Goal: Transaction & Acquisition: Purchase product/service

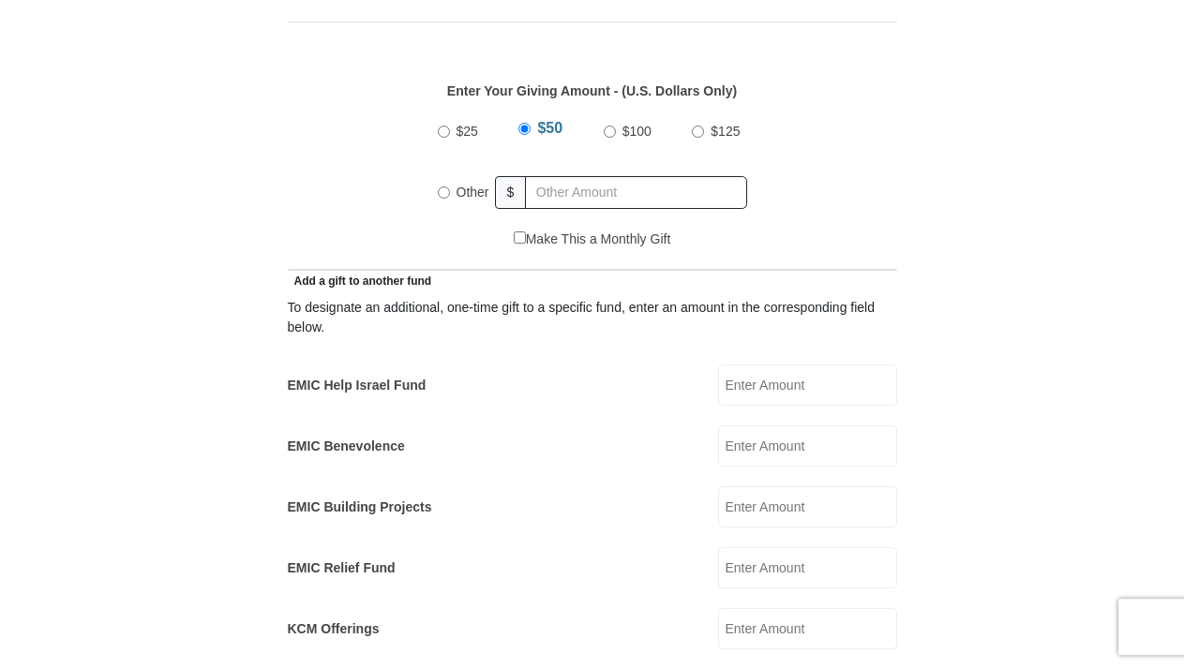
scroll to position [860, 0]
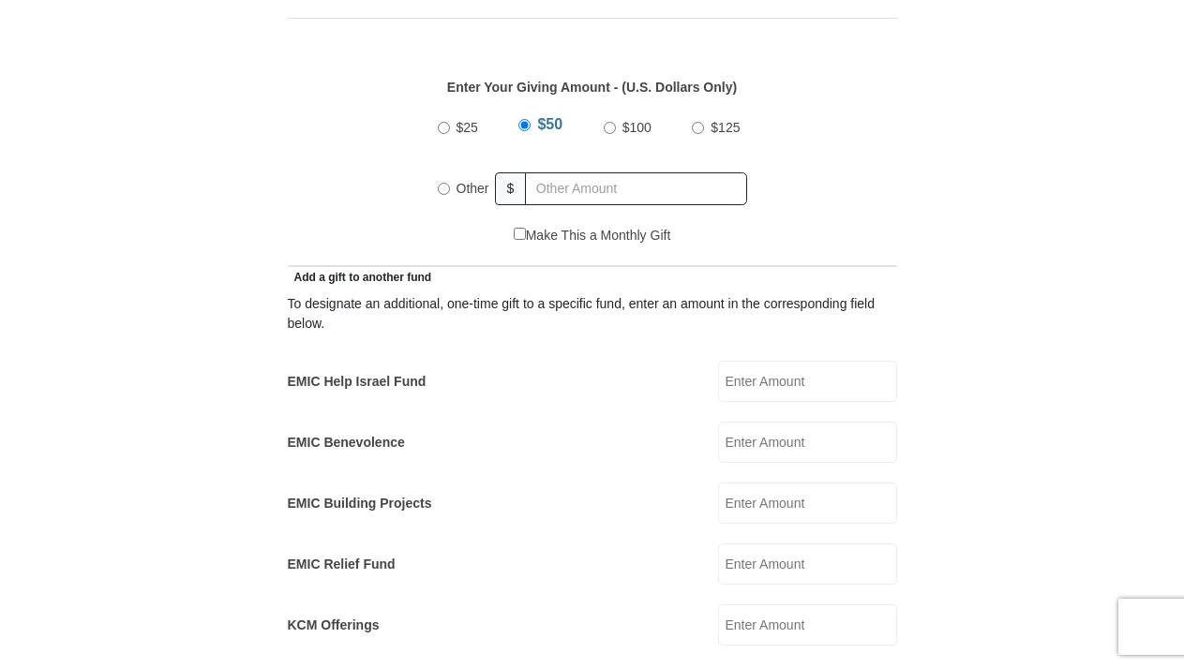
click at [829, 361] on input "EMIC Help Israel Fund" at bounding box center [807, 381] width 179 height 41
type input "40.00"
click at [975, 373] on form "Eagle Mountain International Church Online Giving Because of gifts like yours, …" at bounding box center [592, 601] width 1068 height 2772
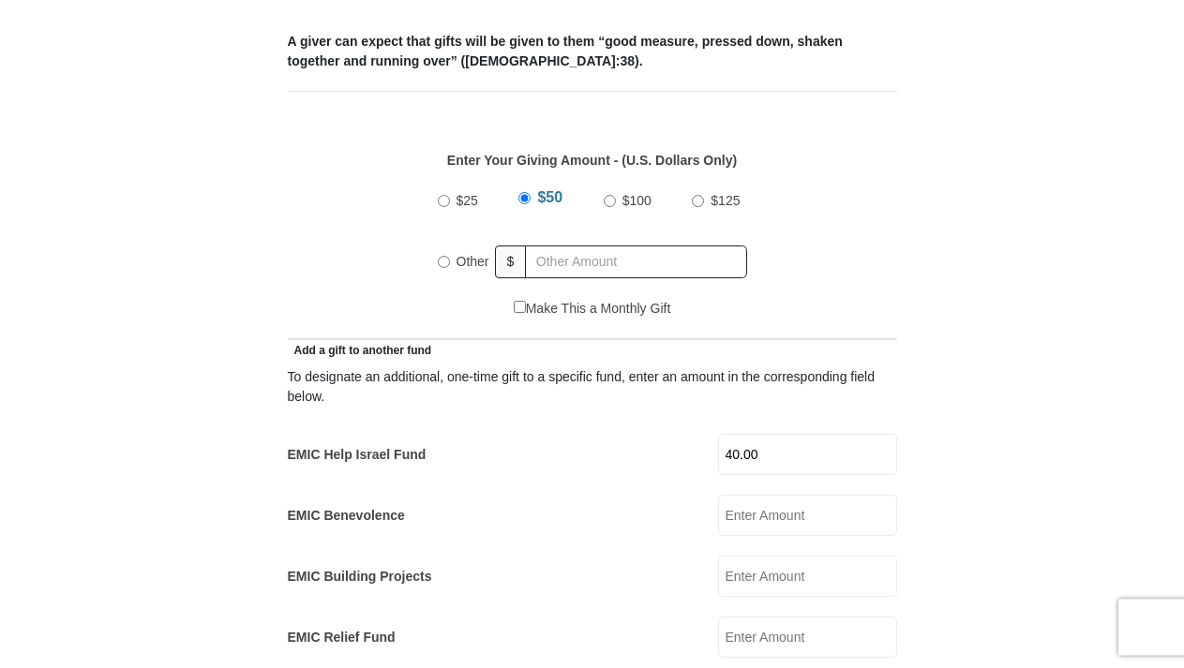
scroll to position [669, 0]
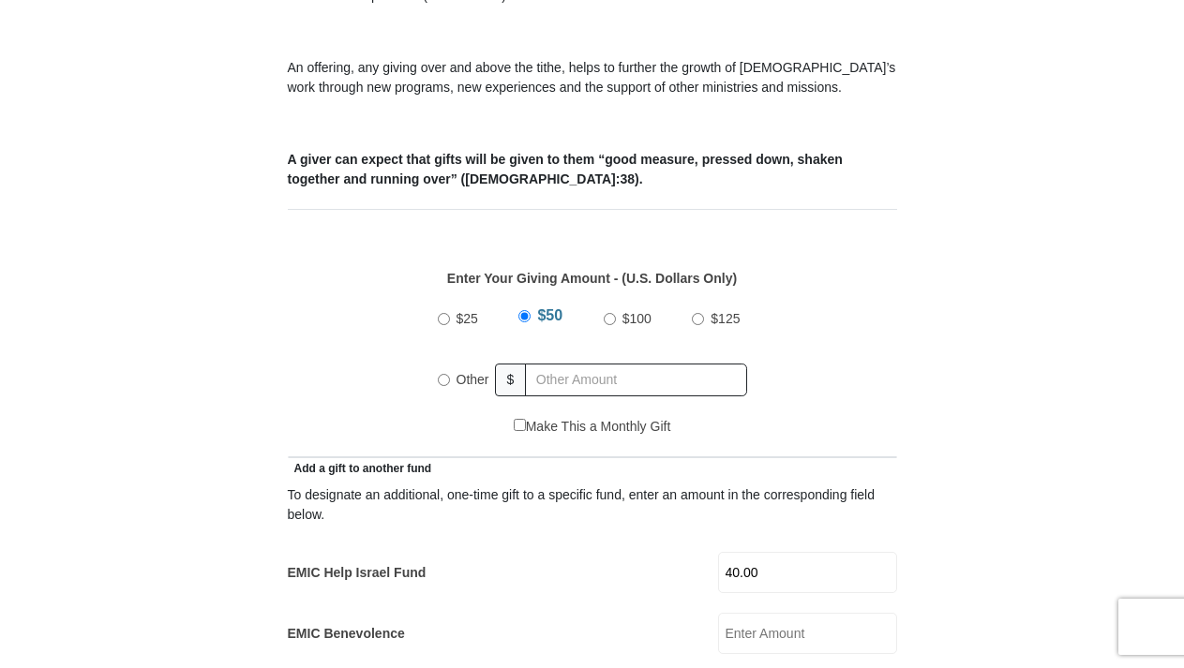
click at [526, 310] on input "$50" at bounding box center [524, 316] width 12 height 12
click at [851, 298] on div "$25 $50 $100 $125 Other $" at bounding box center [591, 356] width 589 height 122
radio input "true"
click at [669, 364] on input "text" at bounding box center [639, 380] width 215 height 33
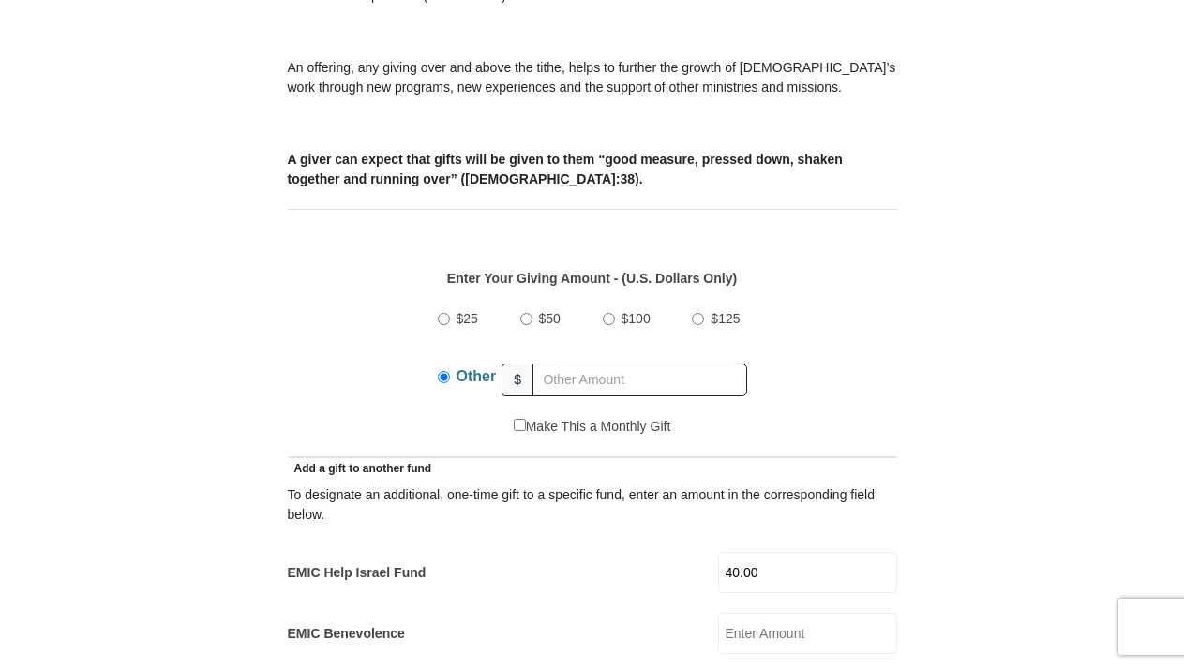
click at [882, 310] on div "$25 $50 $100 $125 Other $" at bounding box center [591, 356] width 589 height 122
click at [737, 366] on input "text" at bounding box center [639, 380] width 215 height 33
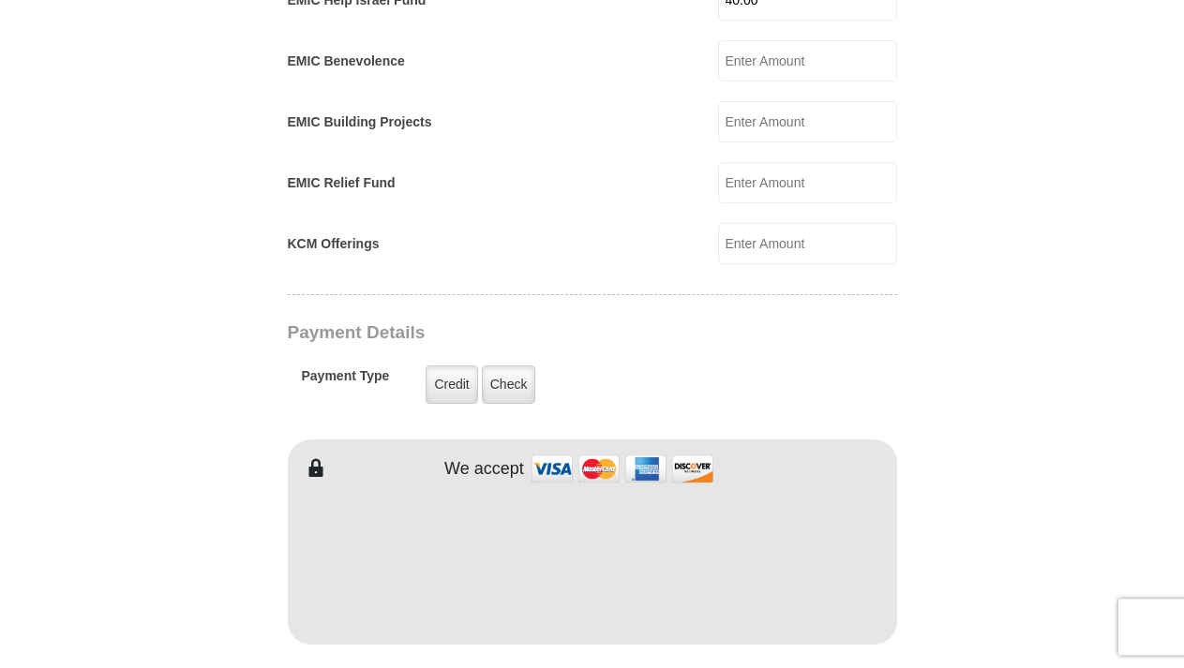
scroll to position [1243, 0]
click at [454, 365] on label "Credit" at bounding box center [451, 384] width 52 height 38
click at [0, 0] on input "Credit" at bounding box center [0, 0] width 0 height 0
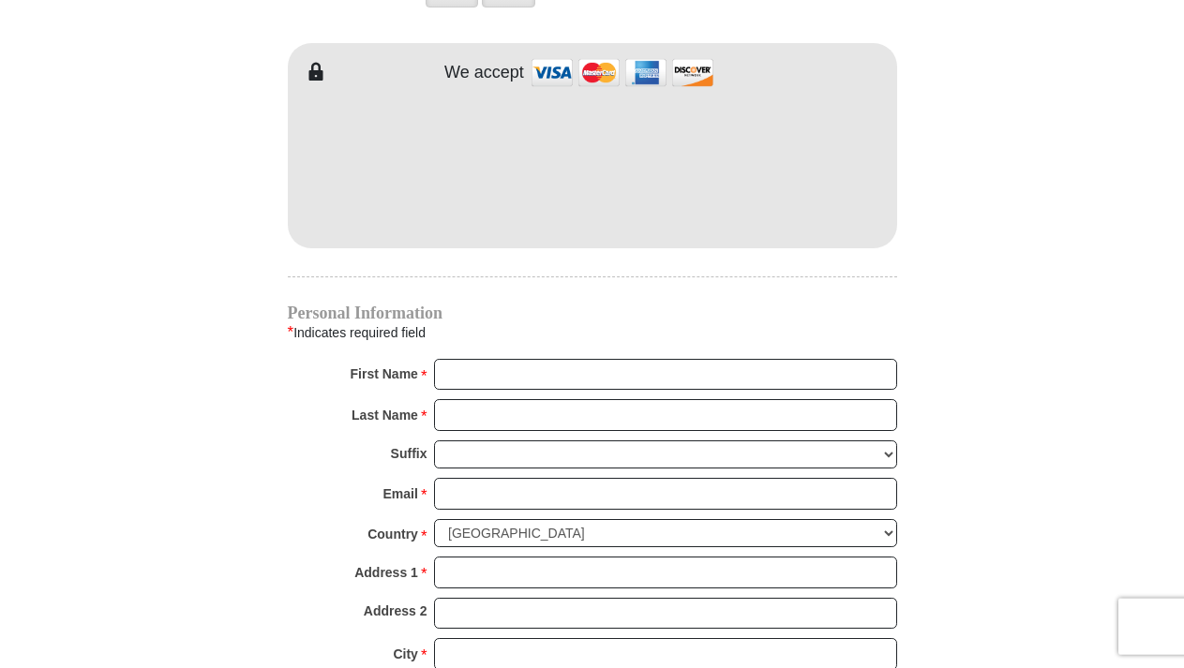
scroll to position [1625, 0]
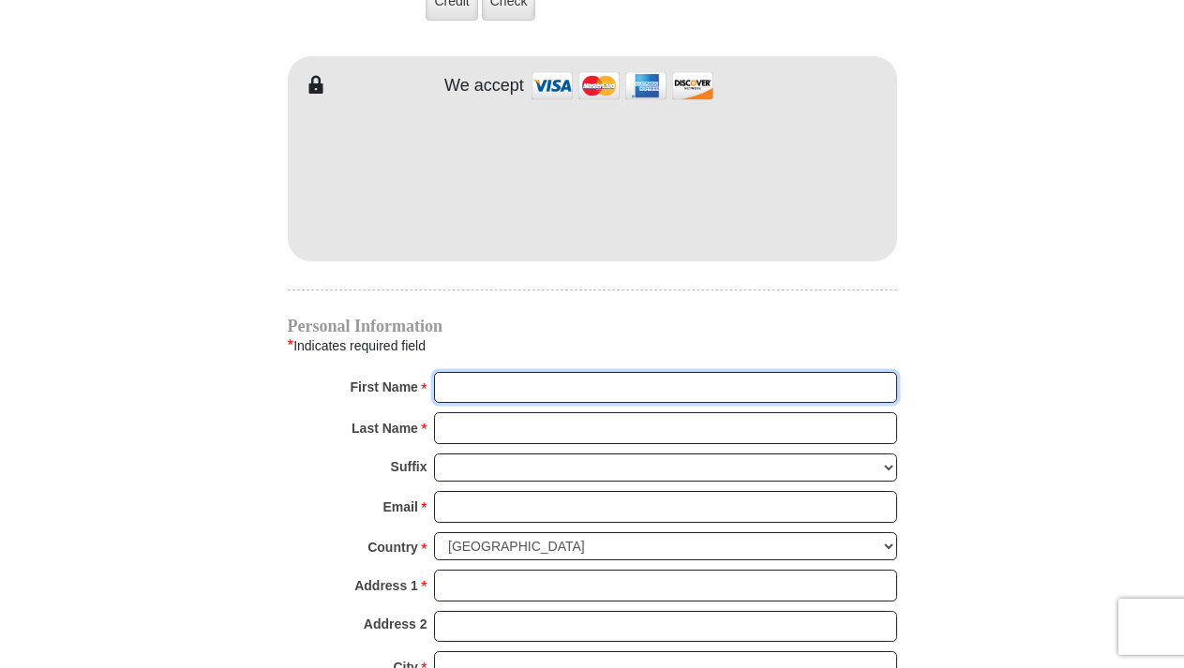
click at [594, 372] on input "First Name *" at bounding box center [665, 388] width 463 height 32
type input "Gilbert"
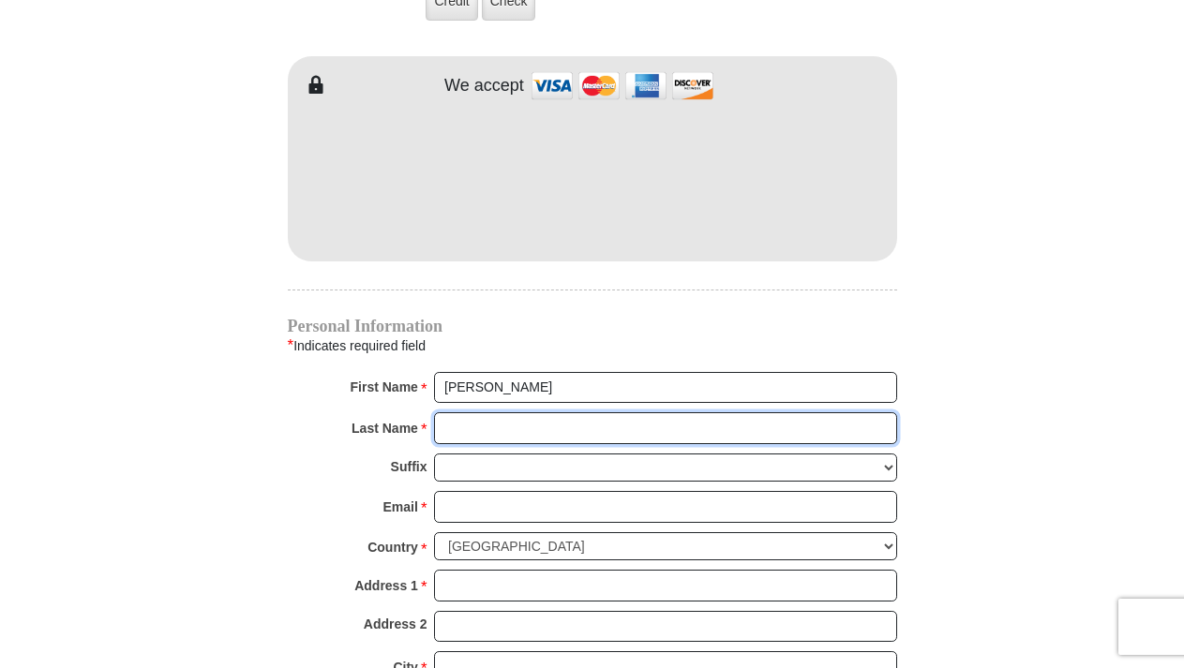
click at [513, 412] on input "Last Name *" at bounding box center [665, 428] width 463 height 32
type input "Zavala"
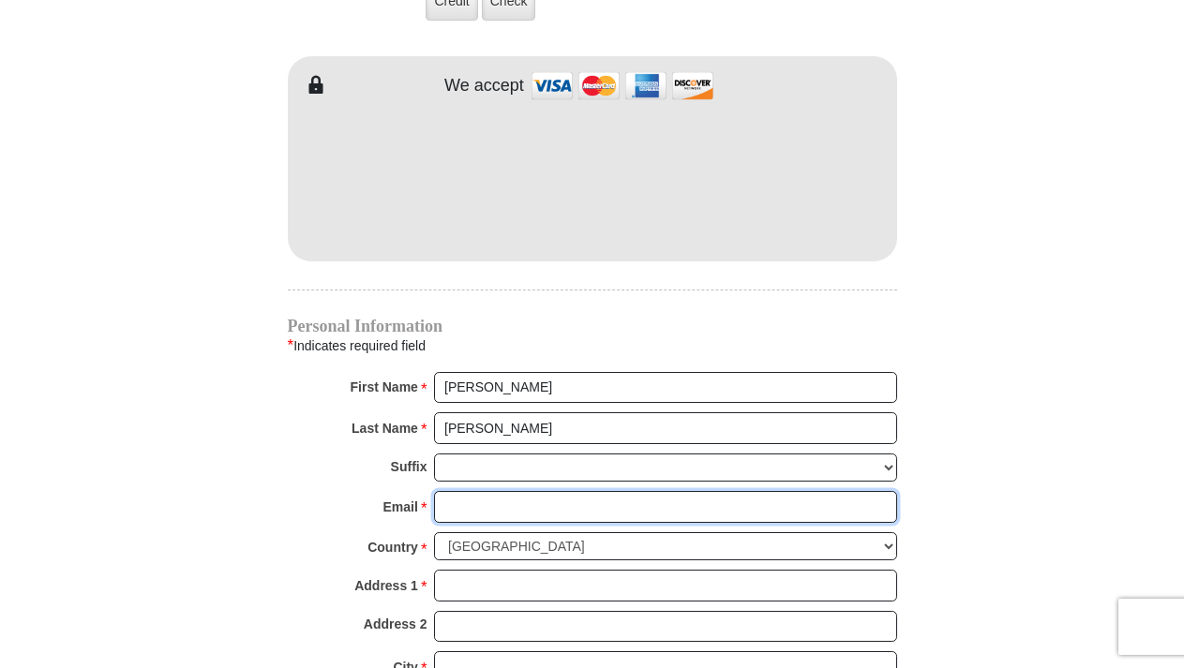
click at [489, 491] on input "Email *" at bounding box center [665, 507] width 463 height 32
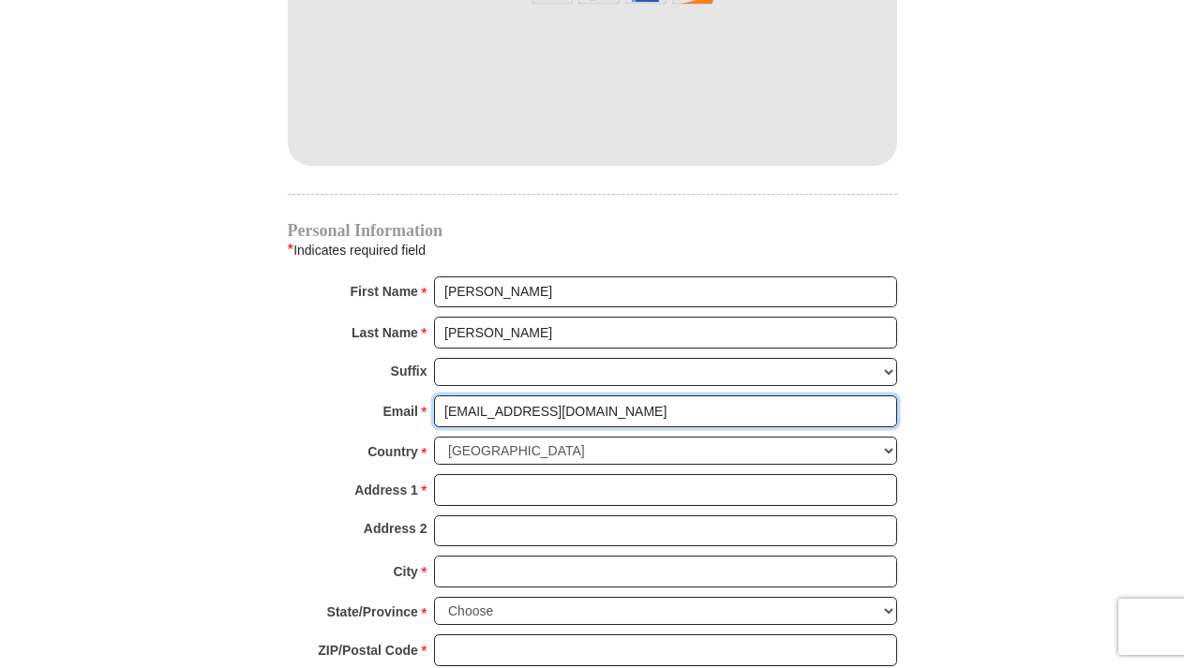
type input "zavalamins@att.net"
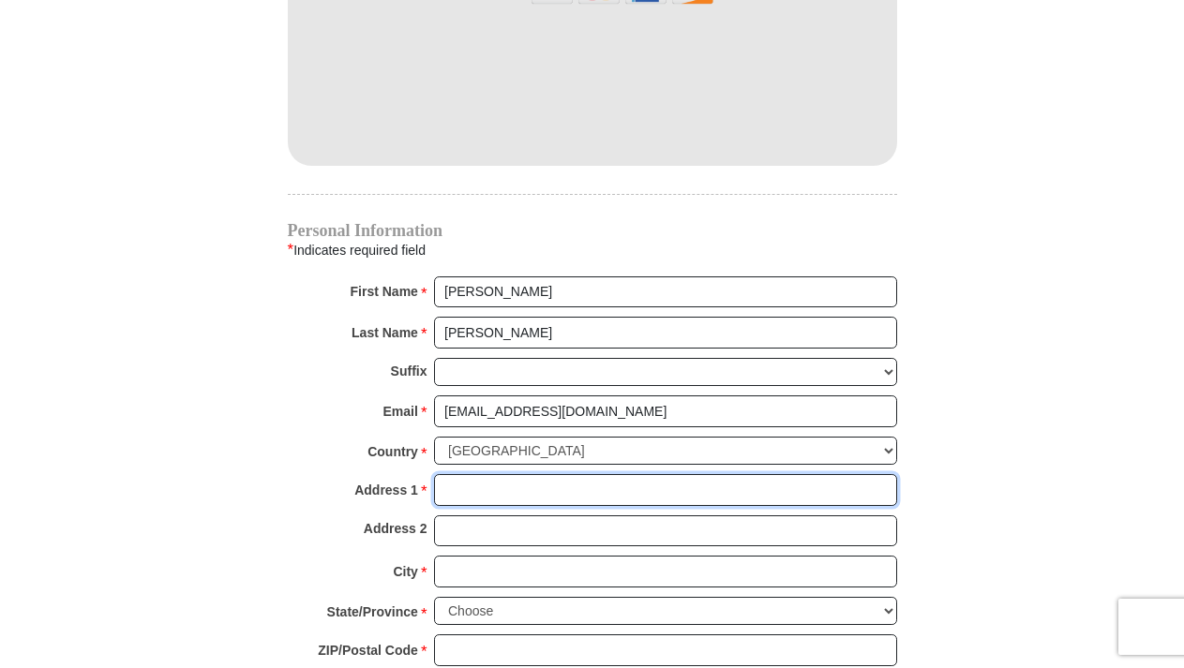
click at [598, 474] on input "Address 1 *" at bounding box center [665, 490] width 463 height 32
type input "11711 Lakewood Crossing DR"
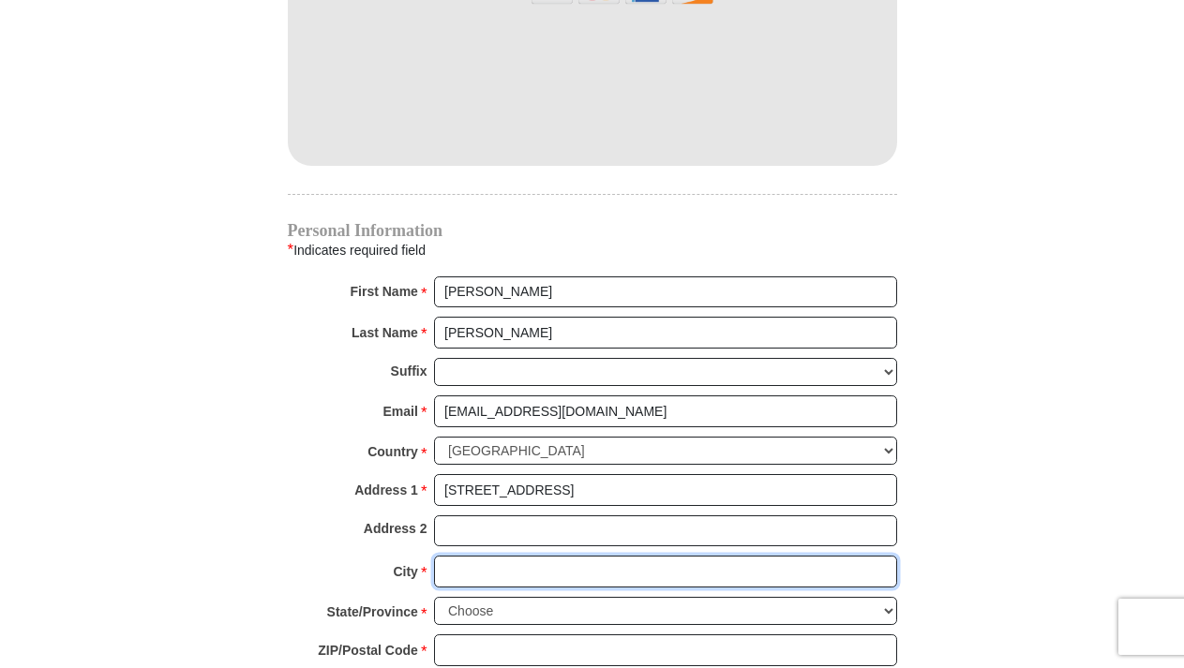
click at [502, 556] on input "City *" at bounding box center [665, 572] width 463 height 32
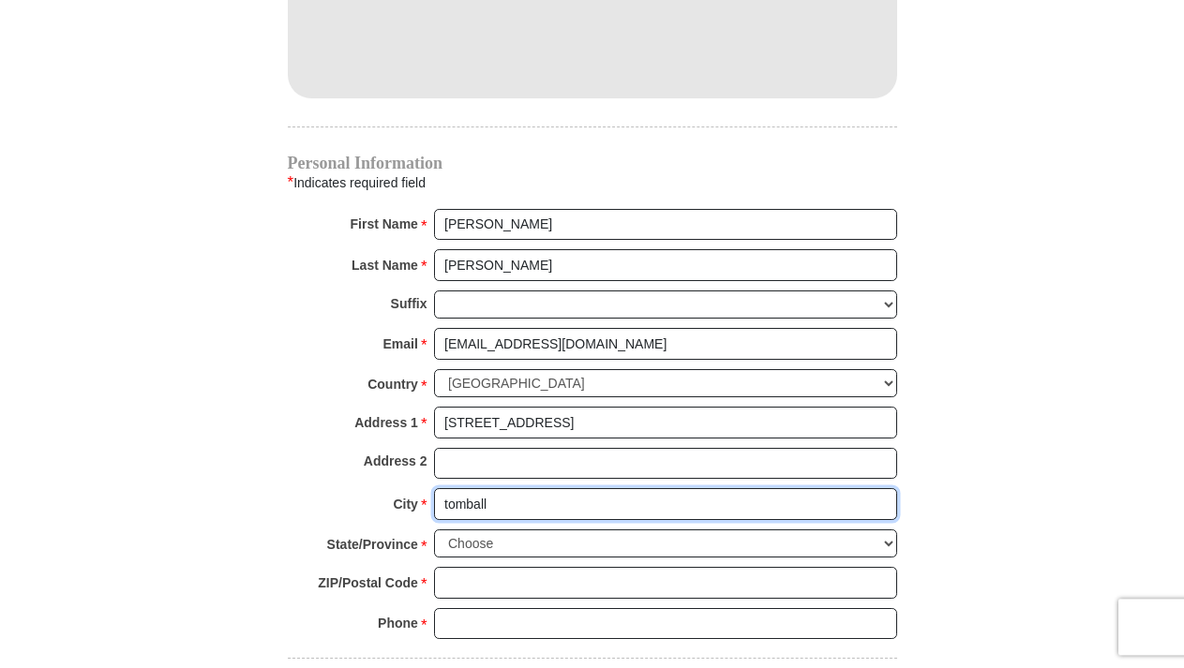
scroll to position [1816, 0]
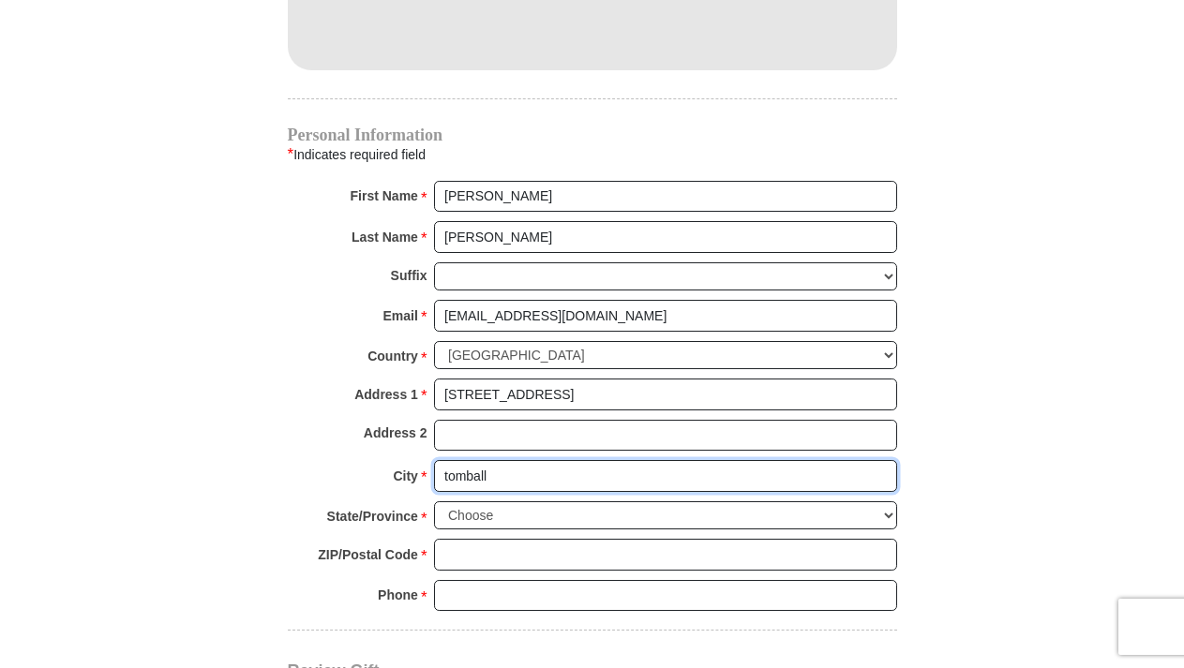
type input "tomball"
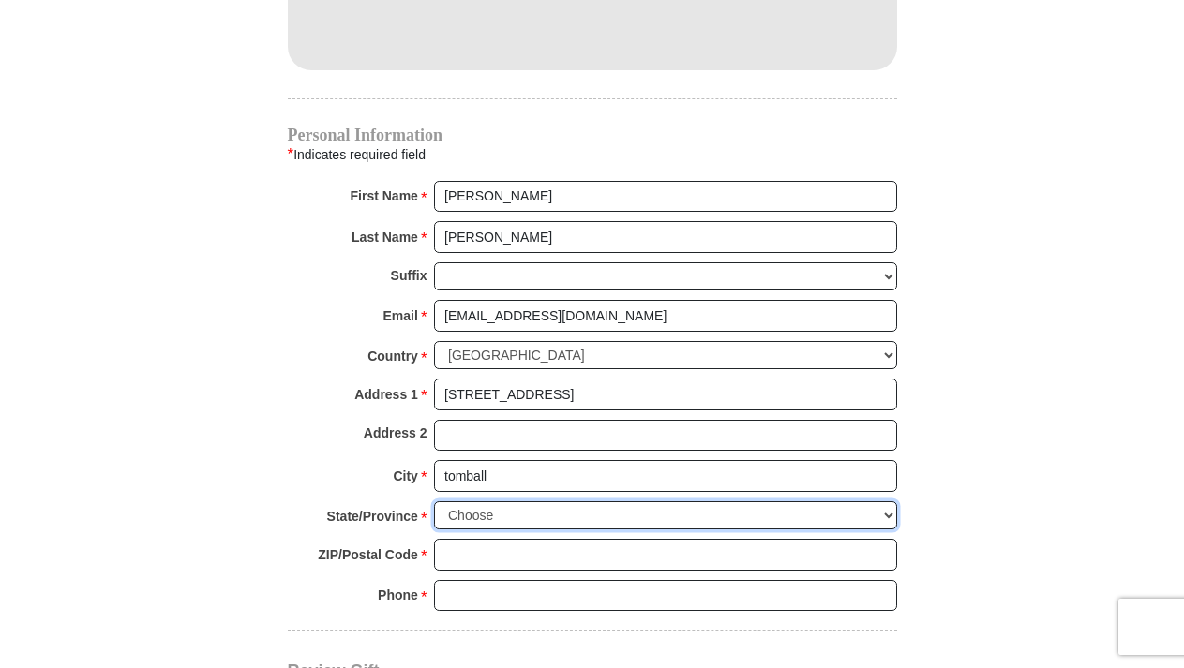
click at [434, 501] on select "Choose Alabama Alaska American Samoa Arizona Arkansas Armed Forces Americas Arm…" at bounding box center [665, 515] width 463 height 29
select select "TX"
click option "Texas" at bounding box center [0, 0] width 0 height 0
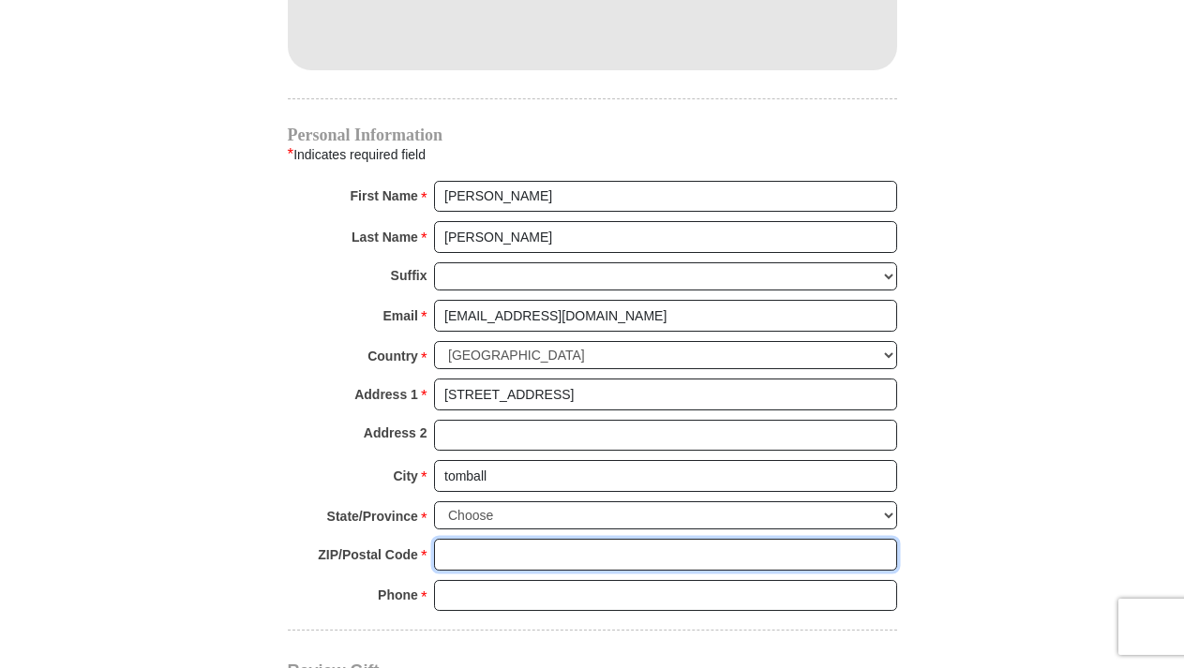
click at [663, 539] on input "ZIP/Postal Code *" at bounding box center [665, 555] width 463 height 32
type input "77377"
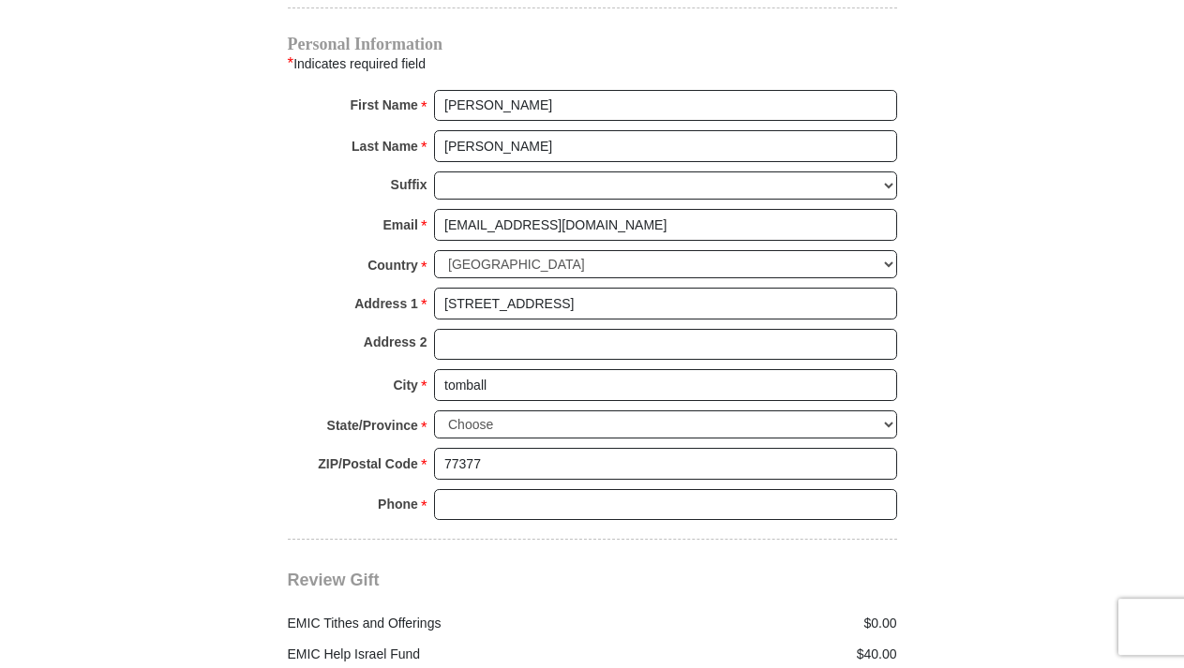
scroll to position [1912, 0]
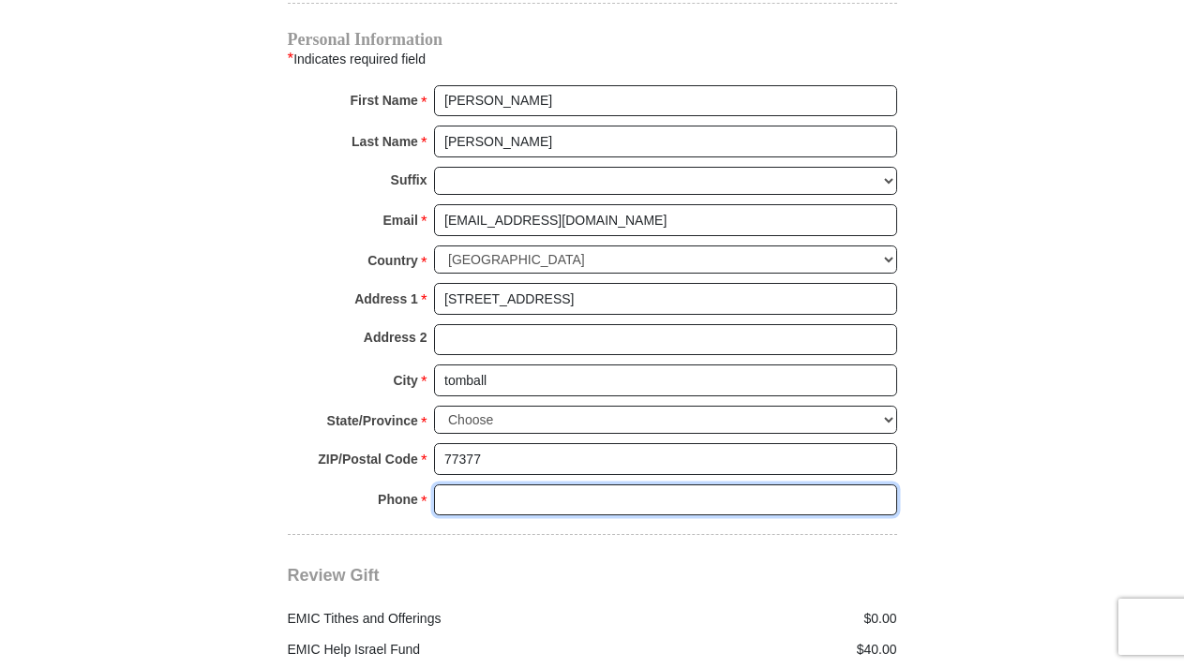
click at [672, 484] on input "Phone * *" at bounding box center [665, 500] width 463 height 32
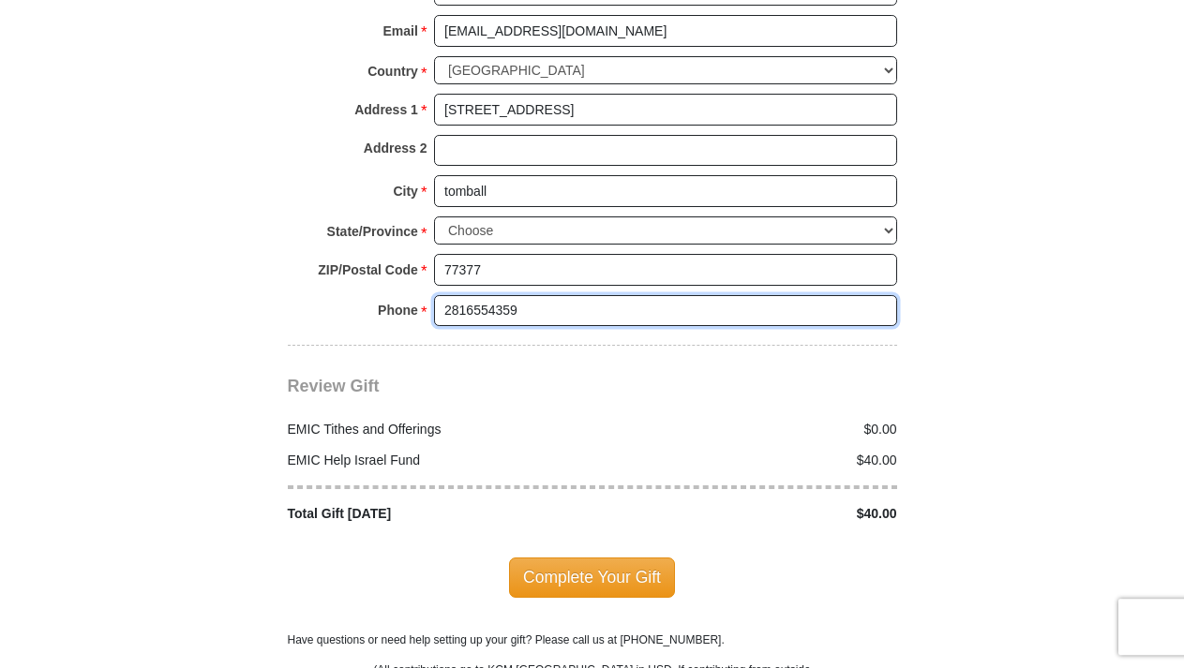
scroll to position [2103, 0]
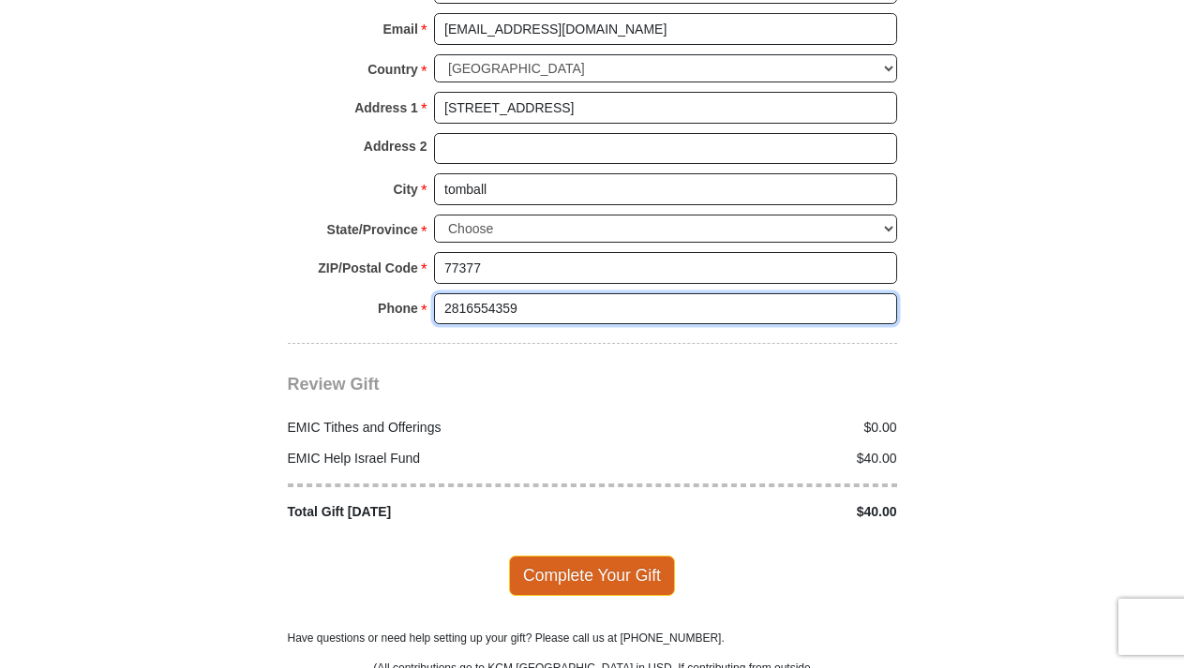
type input "2816554359"
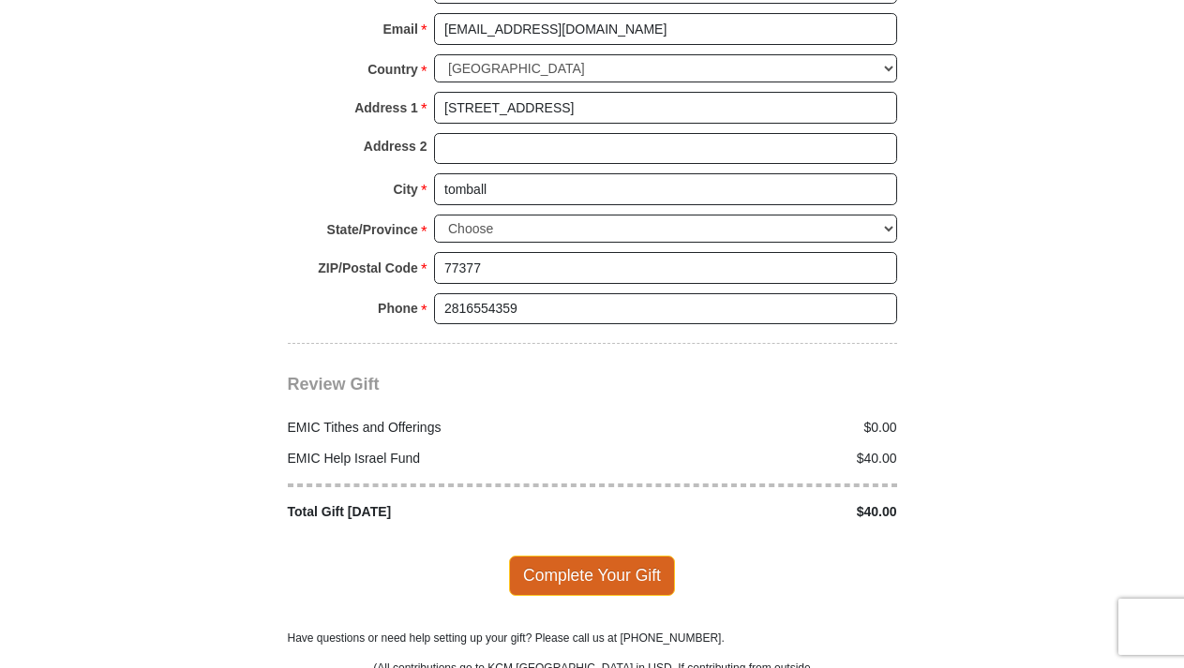
click at [644, 556] on span "Complete Your Gift" at bounding box center [592, 575] width 166 height 39
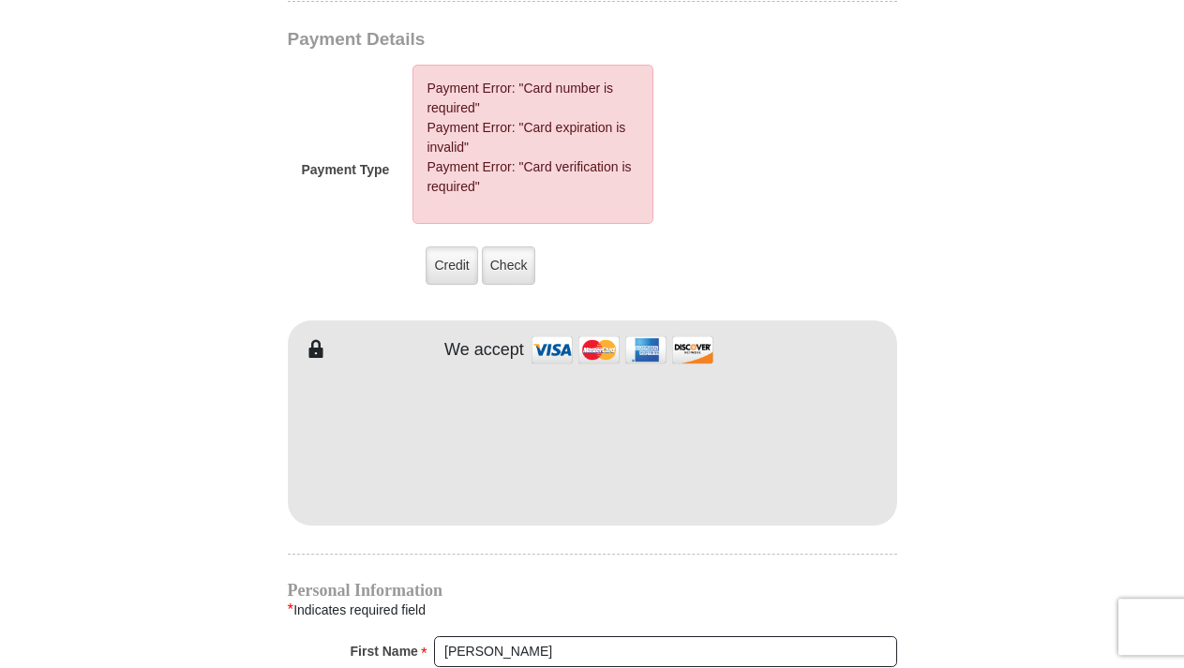
scroll to position [1529, 0]
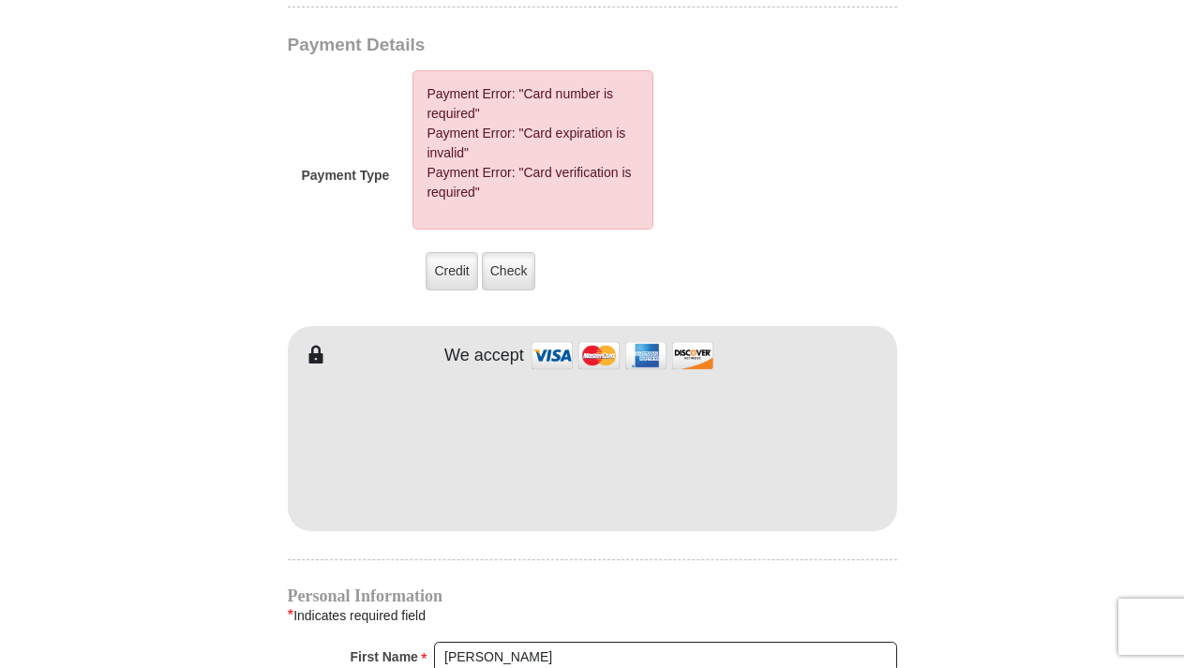
click at [1020, 434] on form "Eagle Mountain International Church Online Giving Because of gifts like yours, …" at bounding box center [592, 19] width 1068 height 2946
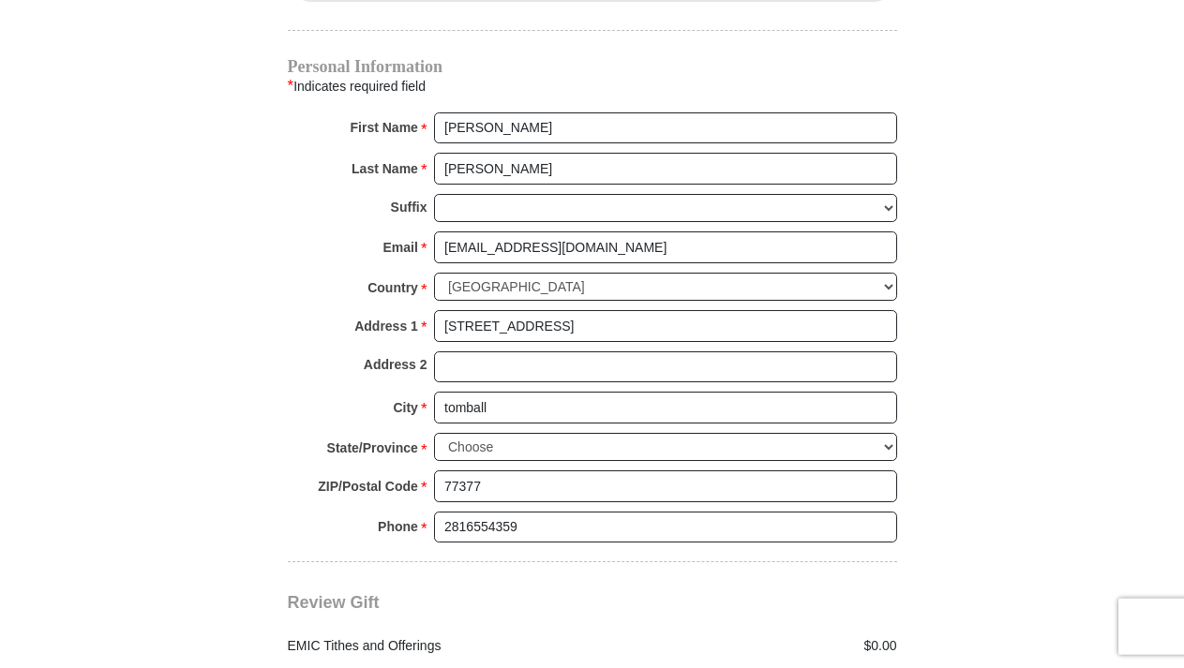
scroll to position [2198, 0]
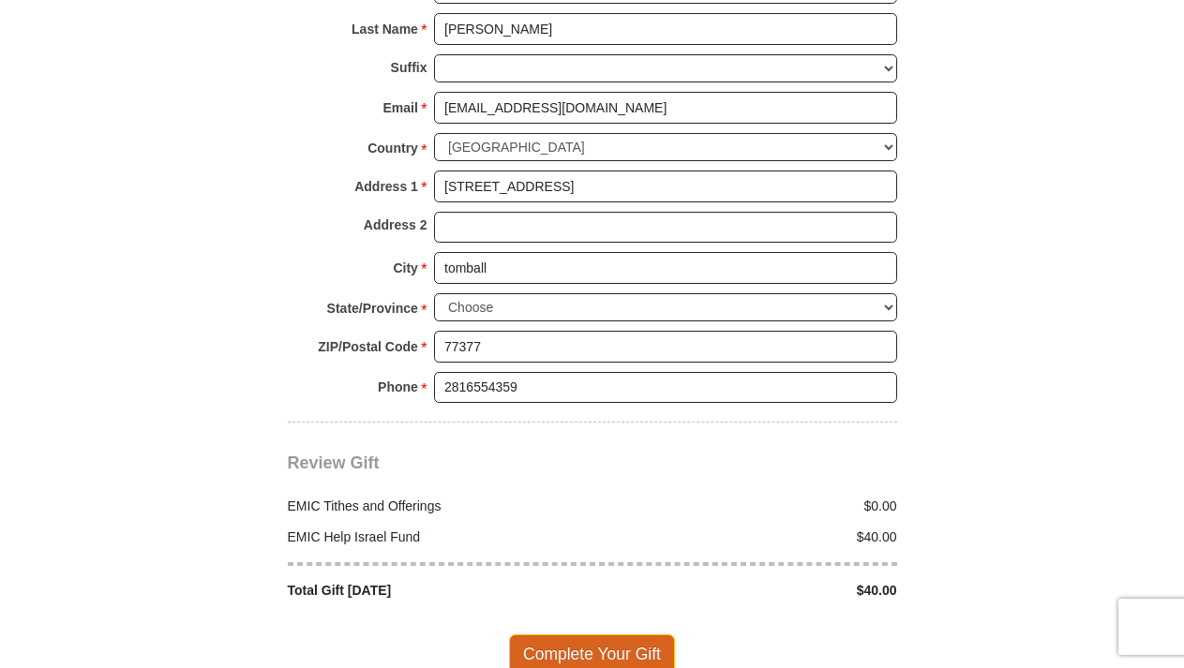
click at [652, 634] on span "Complete Your Gift" at bounding box center [592, 653] width 166 height 39
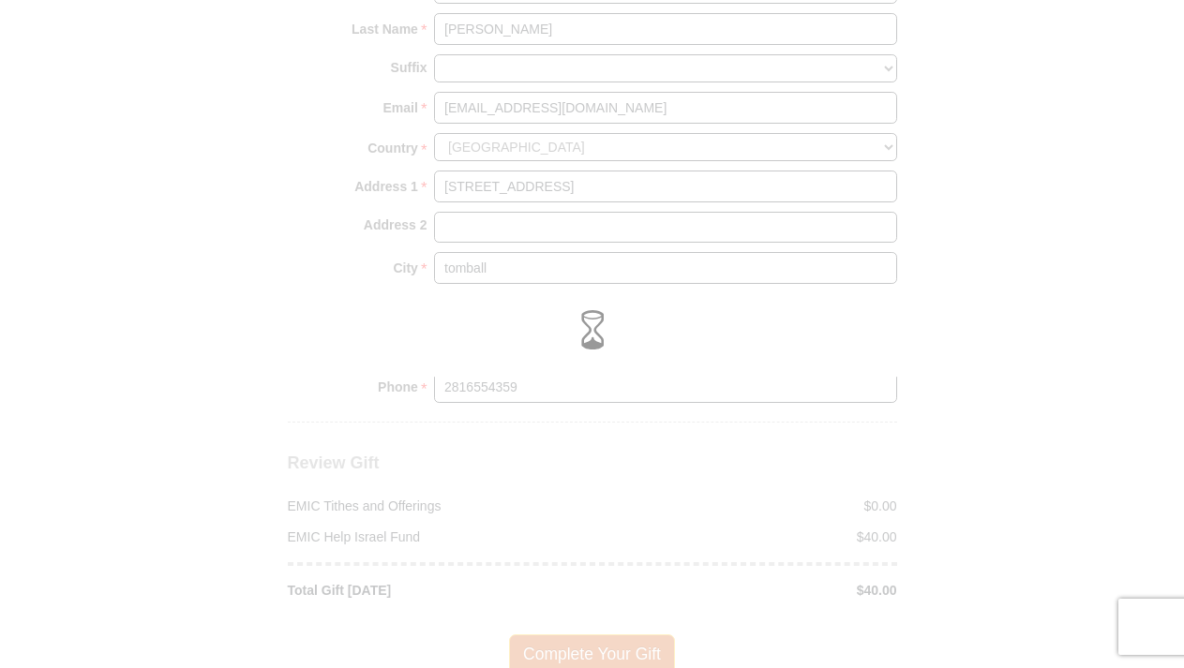
scroll to position [2024, 0]
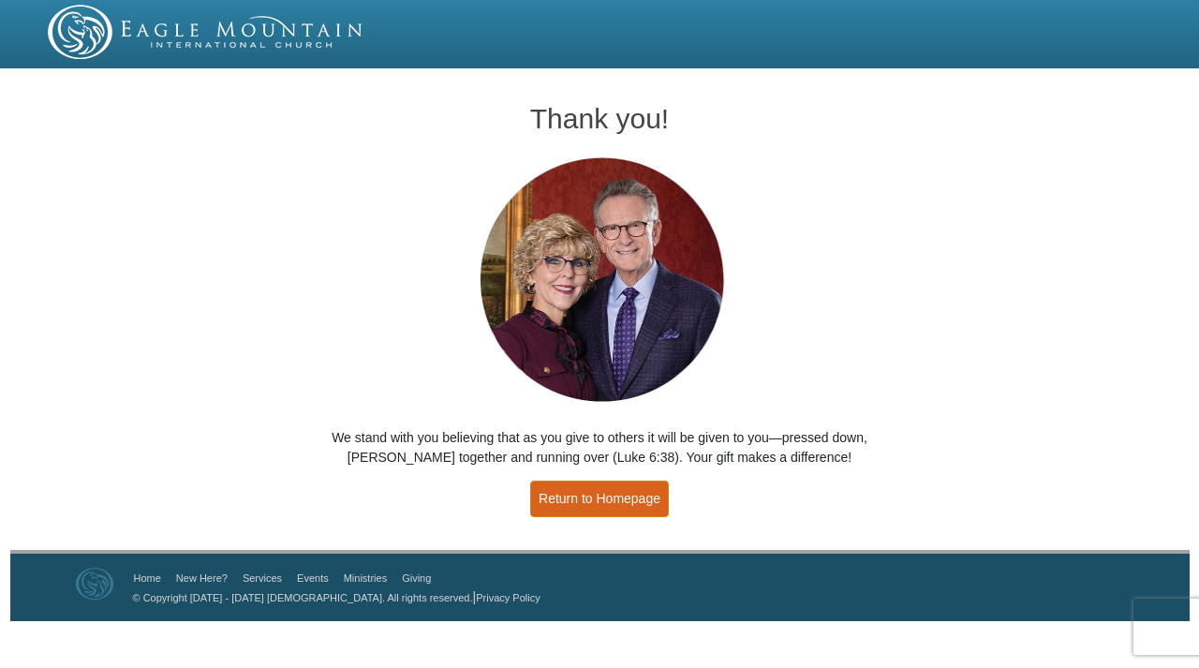
click at [640, 506] on link "Return to Homepage" at bounding box center [599, 499] width 139 height 37
